Goal: Task Accomplishment & Management: Manage account settings

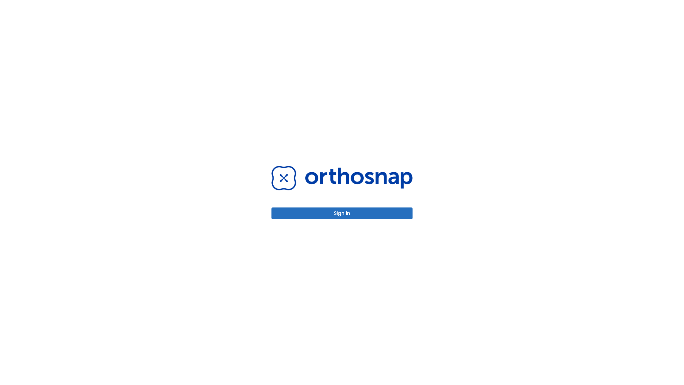
click at [342, 213] on button "Sign in" at bounding box center [342, 213] width 141 height 12
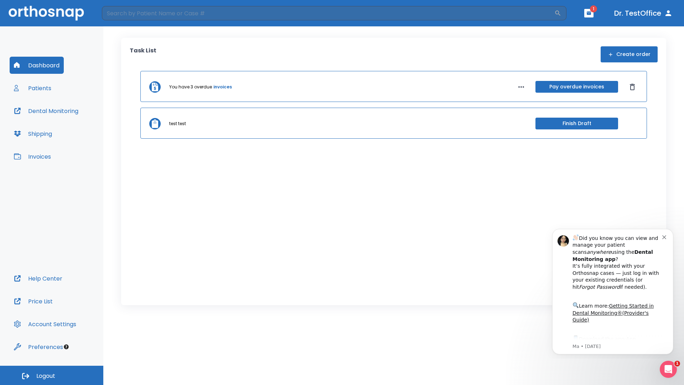
click at [52, 375] on span "Logout" at bounding box center [45, 376] width 19 height 8
